Goal: Find specific page/section: Find specific page/section

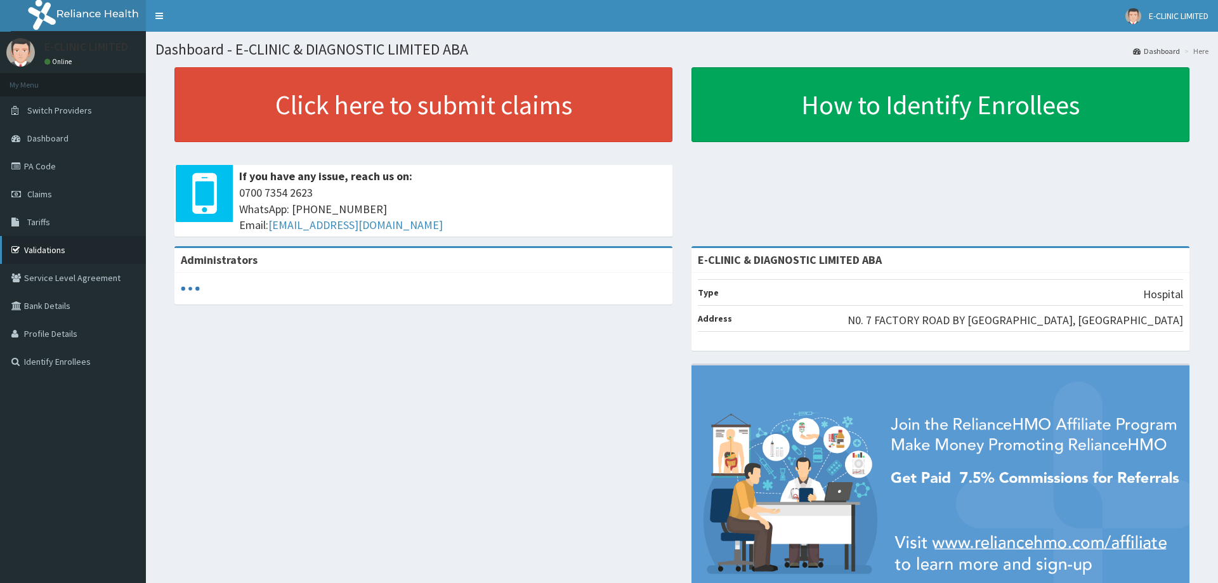
scroll to position [76, 0]
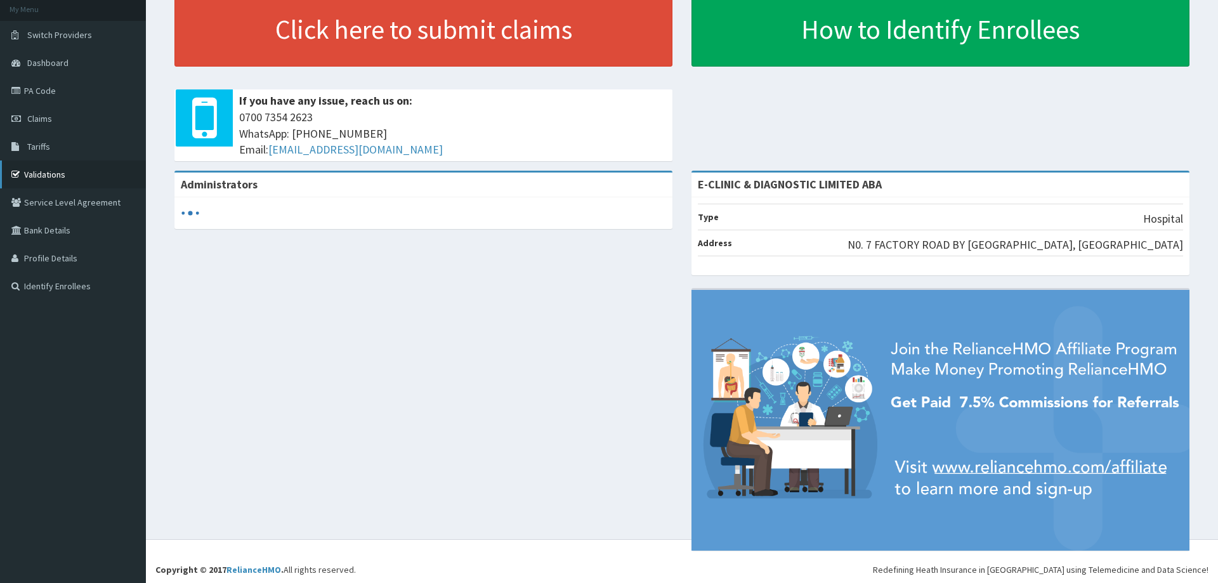
click at [41, 173] on link "Validations" at bounding box center [73, 175] width 146 height 28
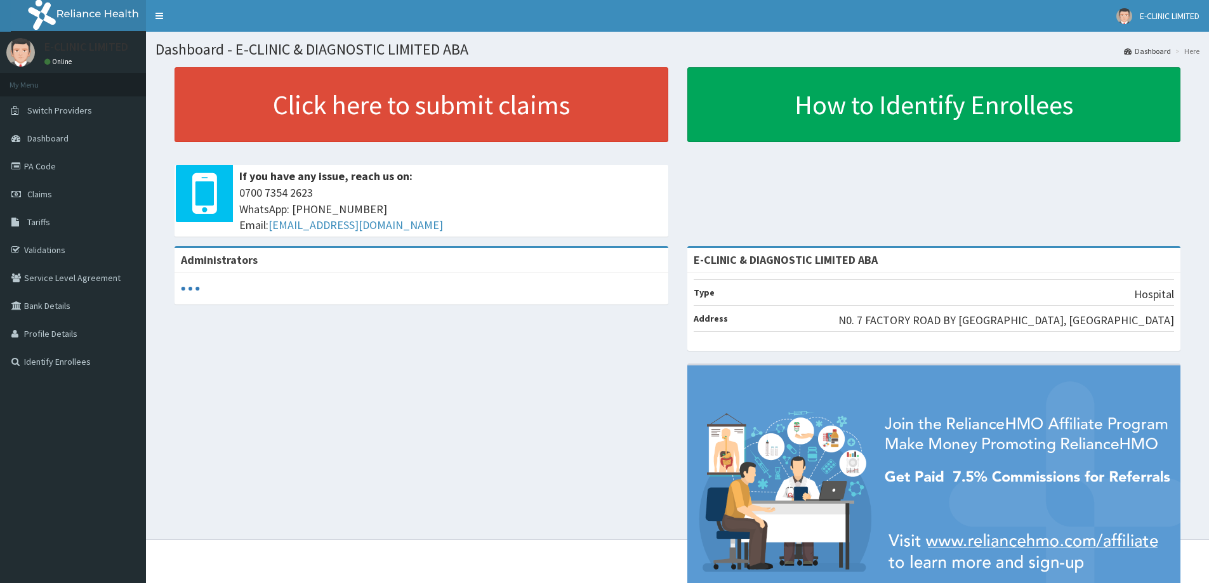
click at [54, 251] on link "Validations" at bounding box center [73, 250] width 146 height 28
click at [54, 249] on link "Validations" at bounding box center [73, 250] width 146 height 28
